Goal: Transaction & Acquisition: Subscribe to service/newsletter

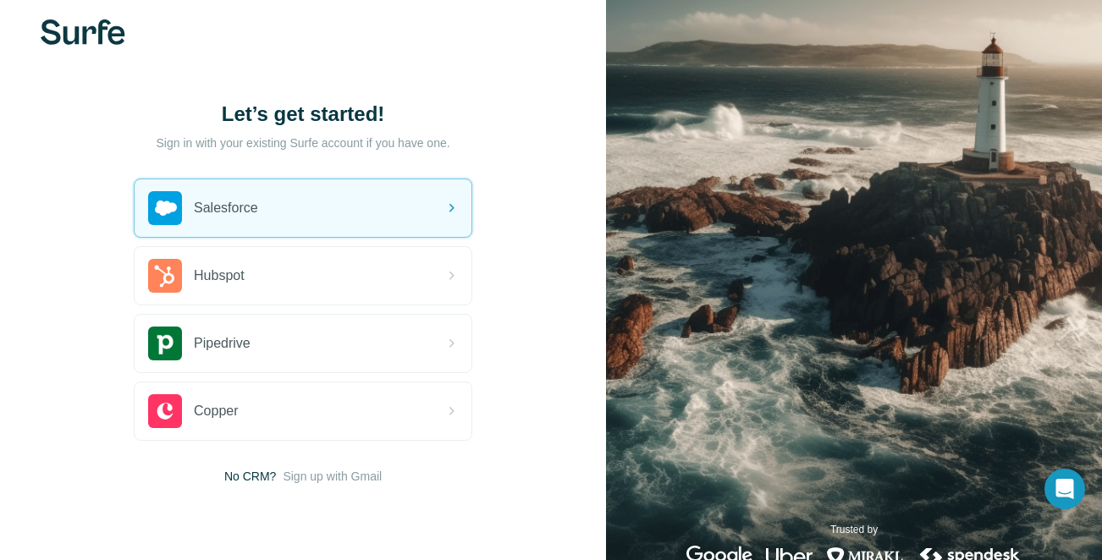
scroll to position [19, 0]
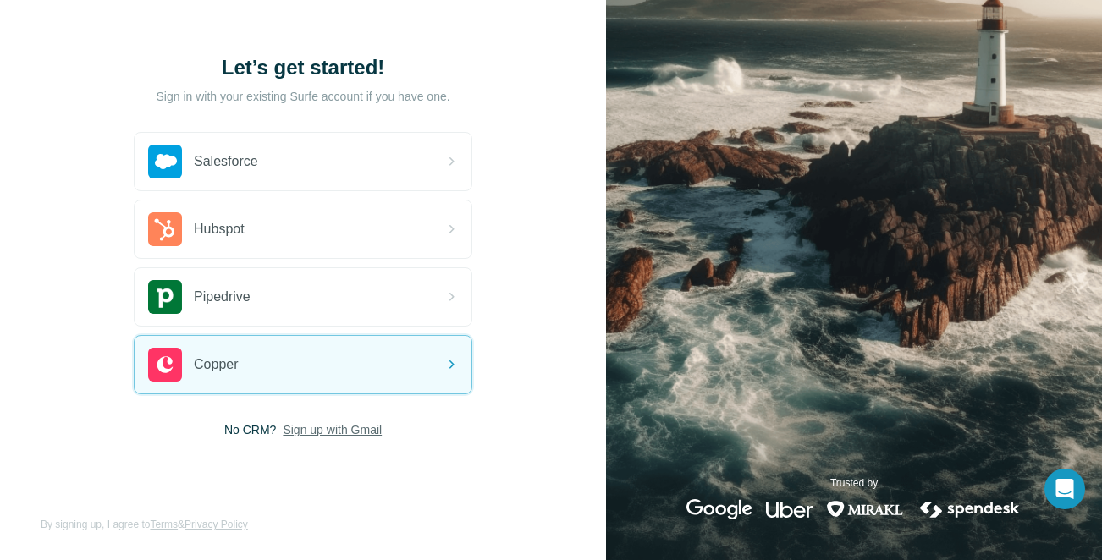
click at [356, 429] on span "Sign up with Gmail" at bounding box center [332, 430] width 99 height 17
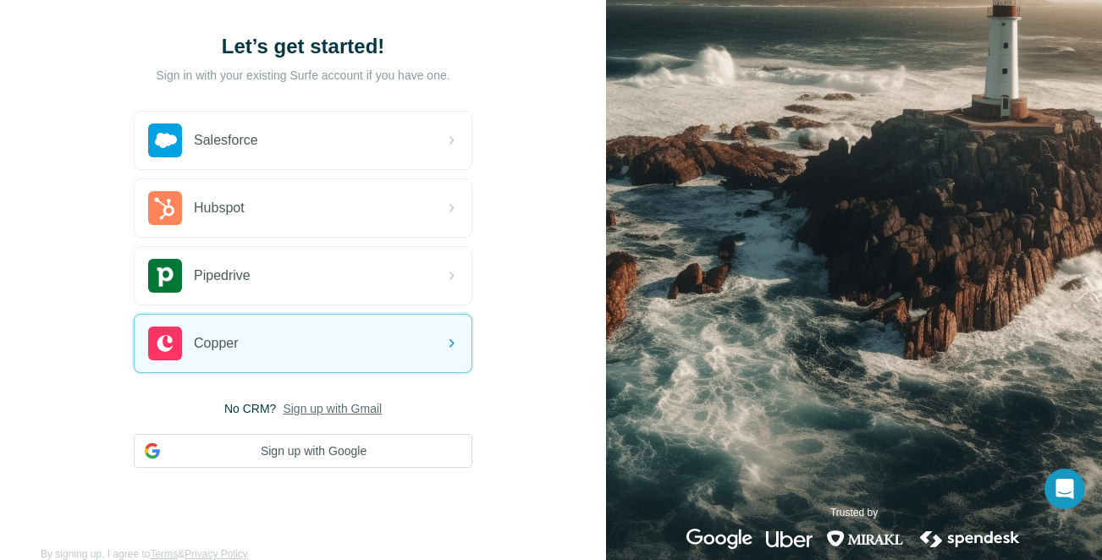
scroll to position [119, 0]
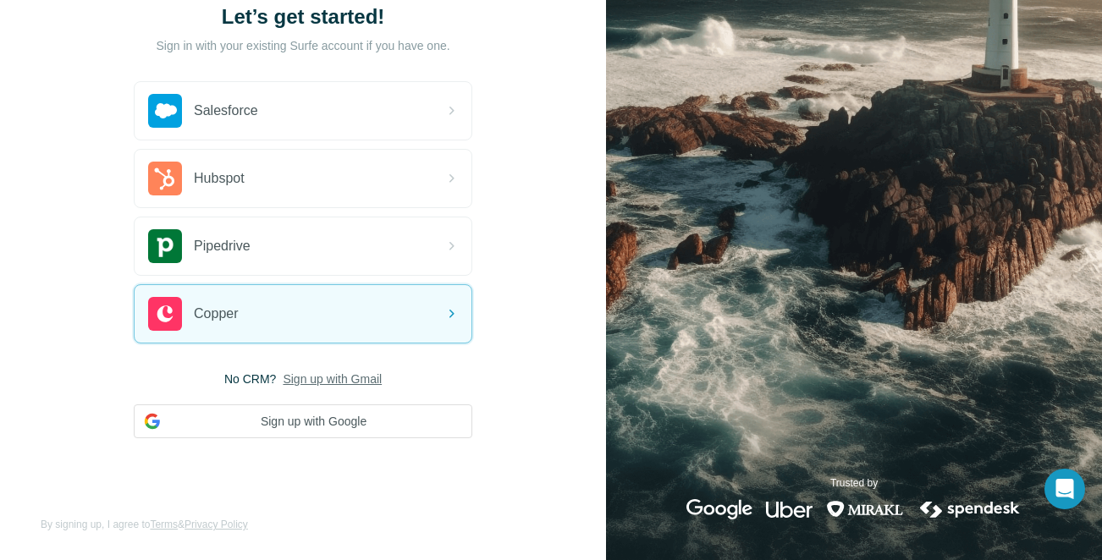
drag, startPoint x: 323, startPoint y: 432, endPoint x: 319, endPoint y: 485, distance: 53.4
click at [318, 483] on div "Let’s get started! Sign in with your existing Surfe account if you have one. Sa…" at bounding box center [303, 220] width 606 height 679
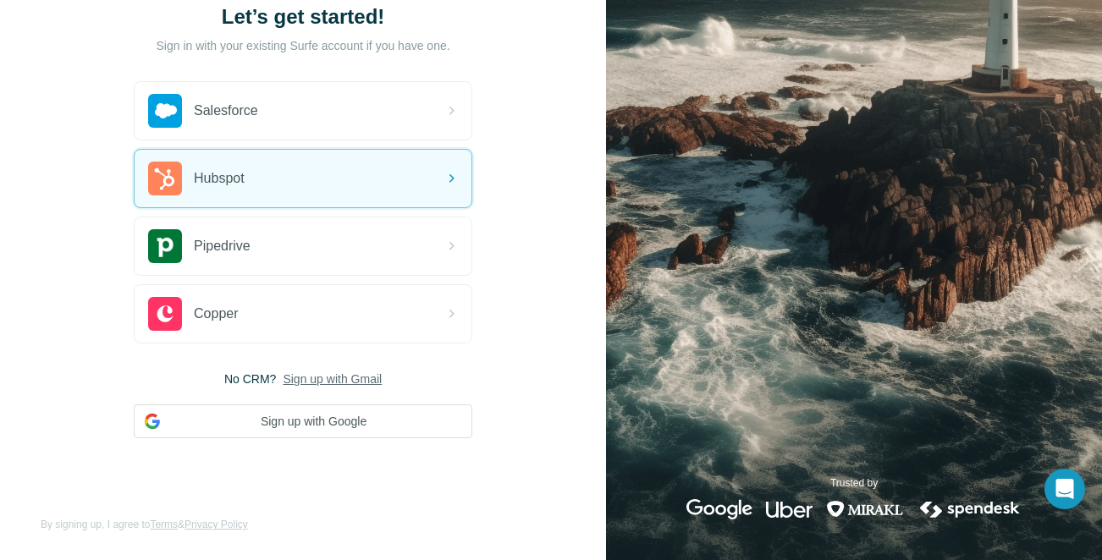
scroll to position [0, 0]
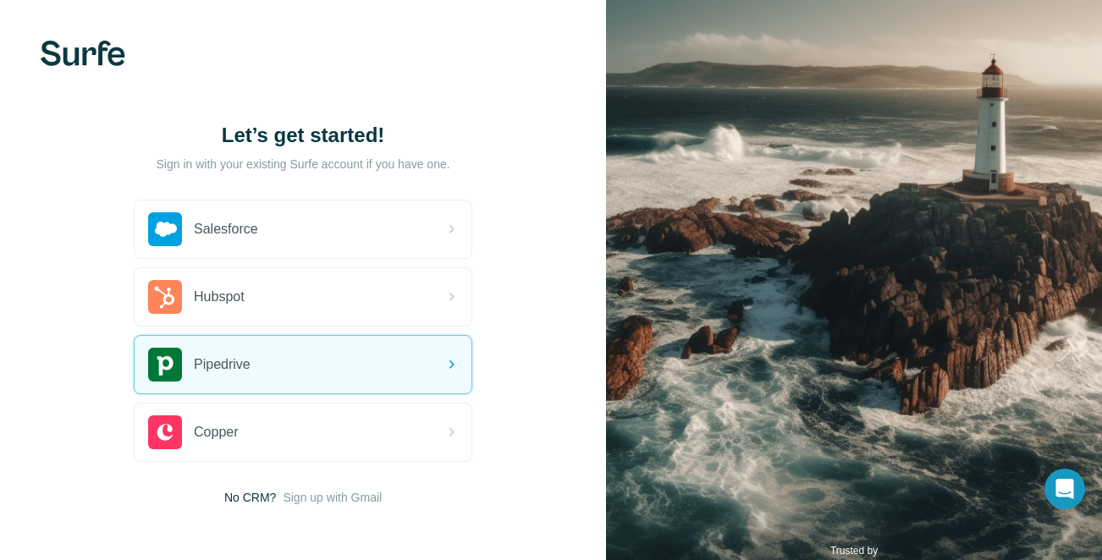
scroll to position [68, 0]
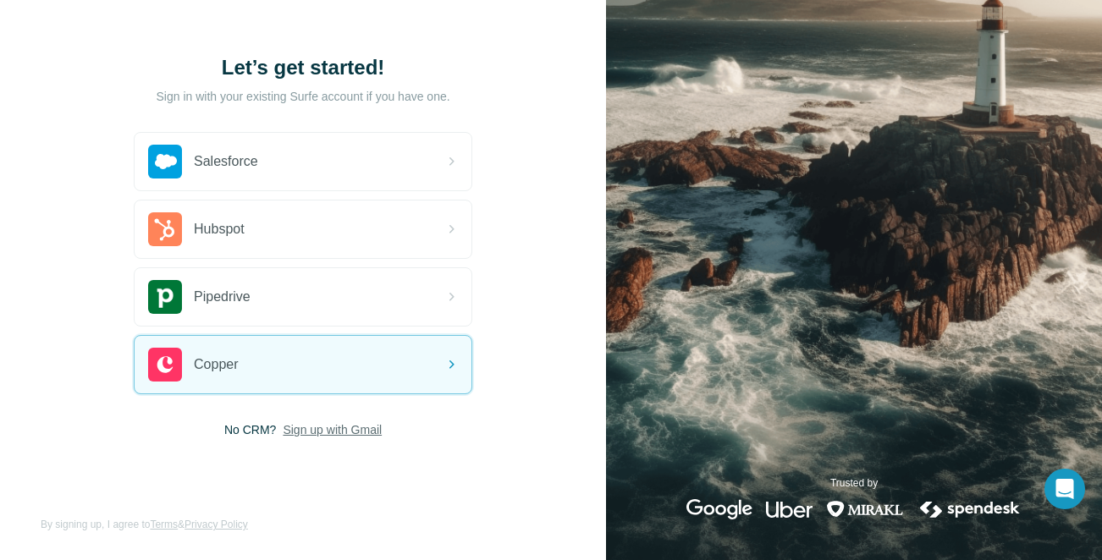
click at [302, 433] on span "Sign up with Gmail" at bounding box center [332, 430] width 99 height 17
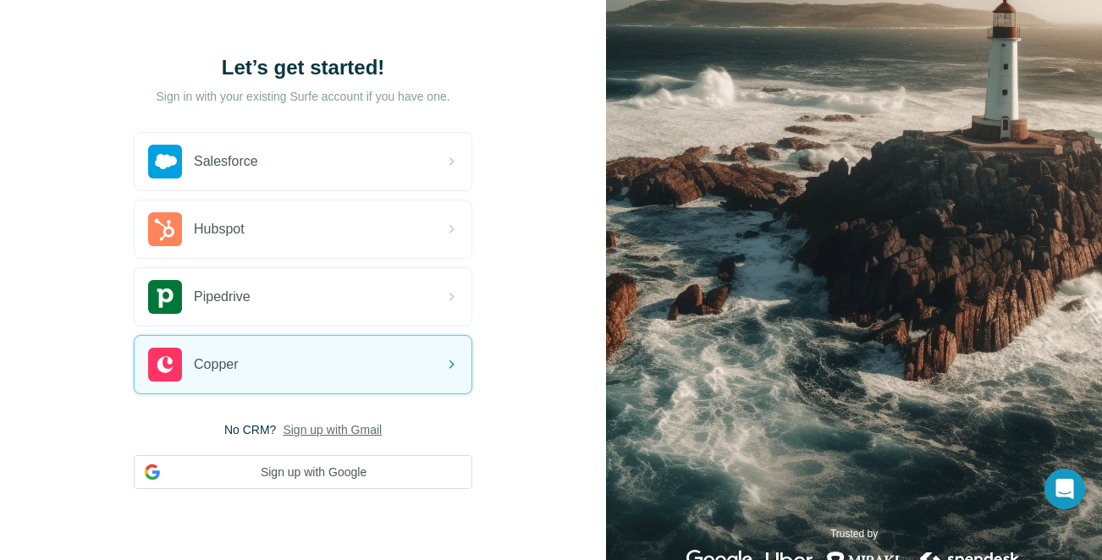
scroll to position [119, 0]
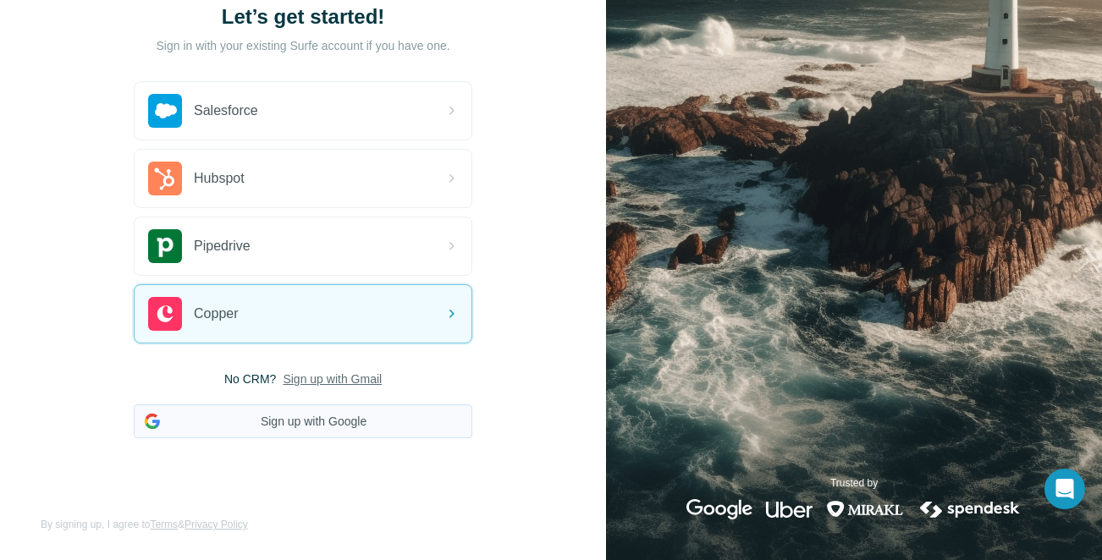
click at [444, 424] on button "Sign up with Google" at bounding box center [303, 422] width 339 height 34
